Goal: Transaction & Acquisition: Subscribe to service/newsletter

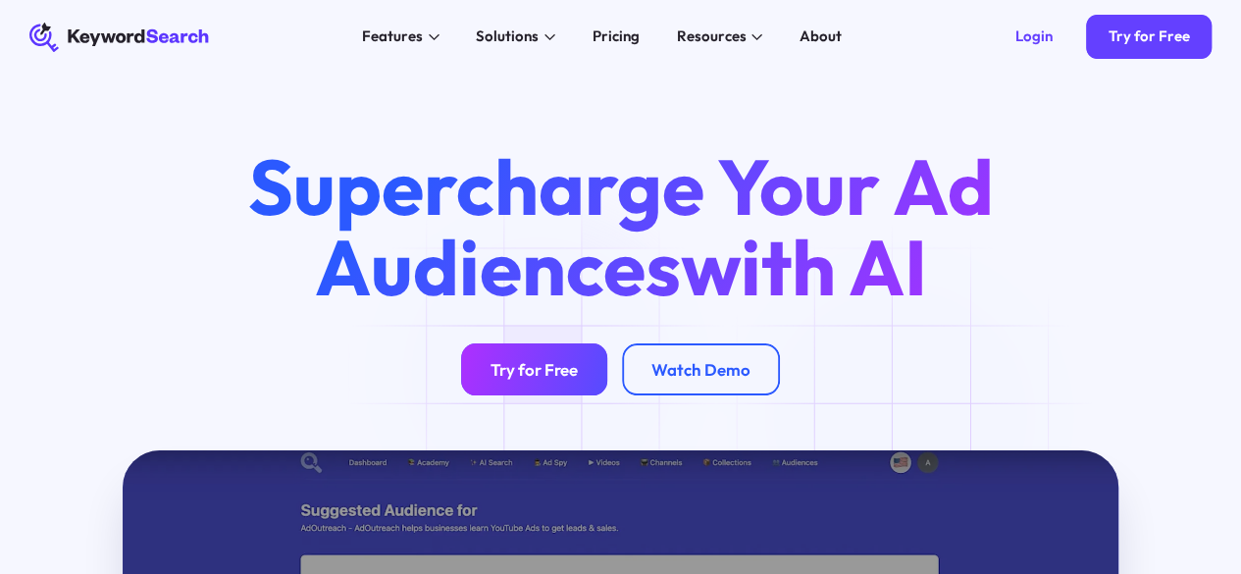
click at [545, 373] on link "Try for Free" at bounding box center [534, 369] width 146 height 52
